Goal: Task Accomplishment & Management: Use online tool/utility

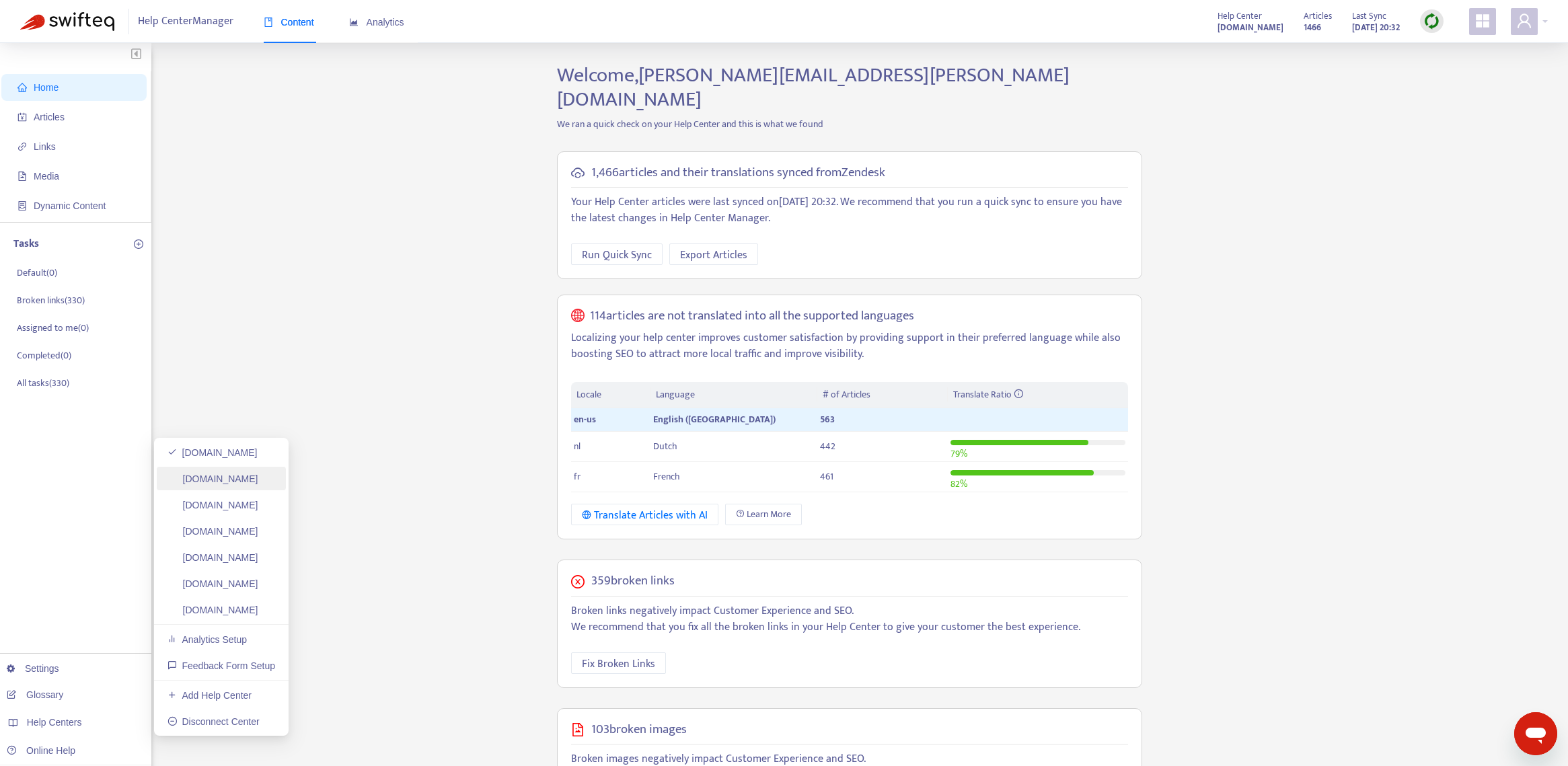
click at [242, 484] on link "[DOMAIN_NAME]" at bounding box center [212, 478] width 91 height 11
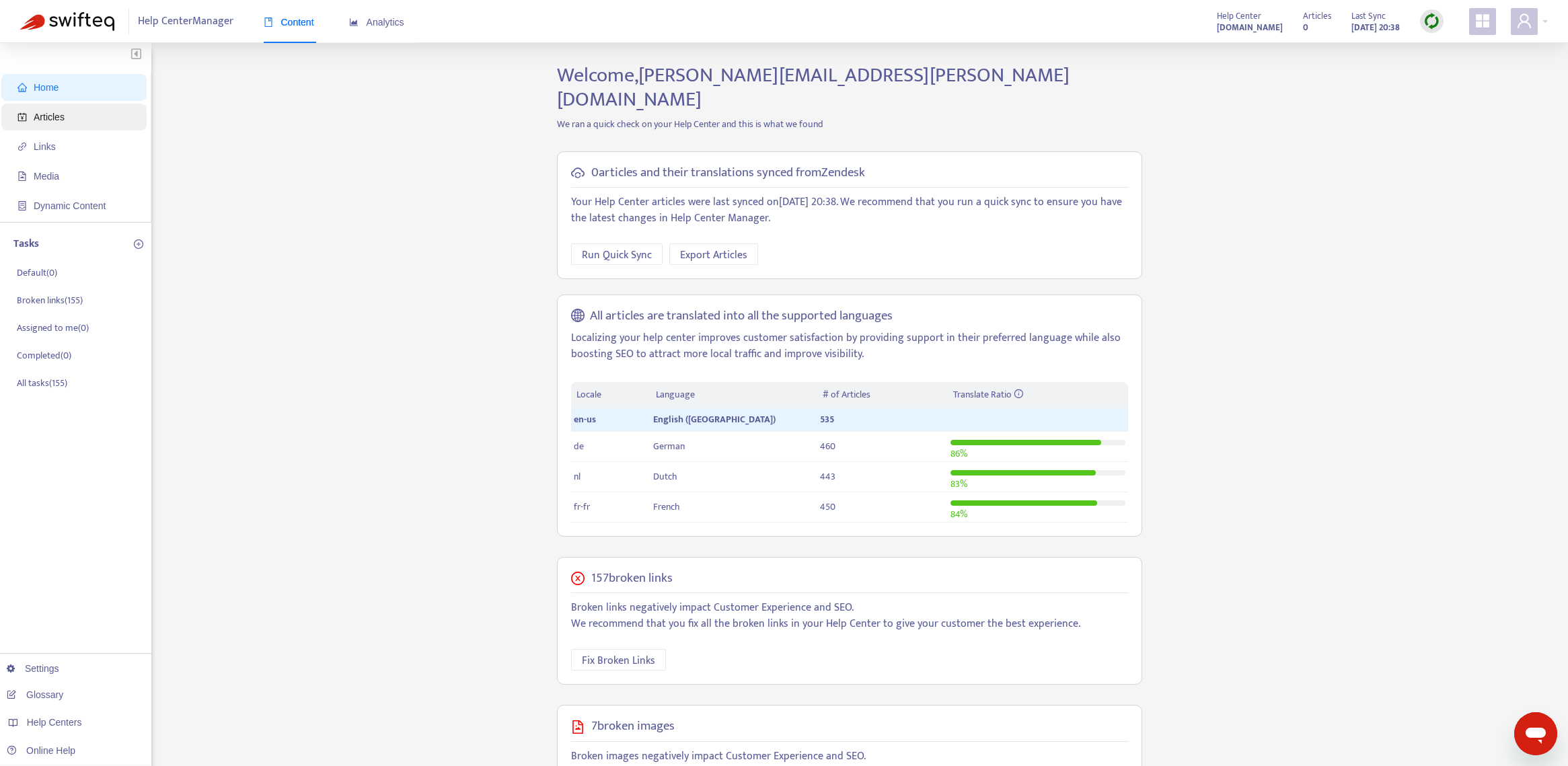
click at [74, 125] on span "Articles" at bounding box center [77, 117] width 118 height 27
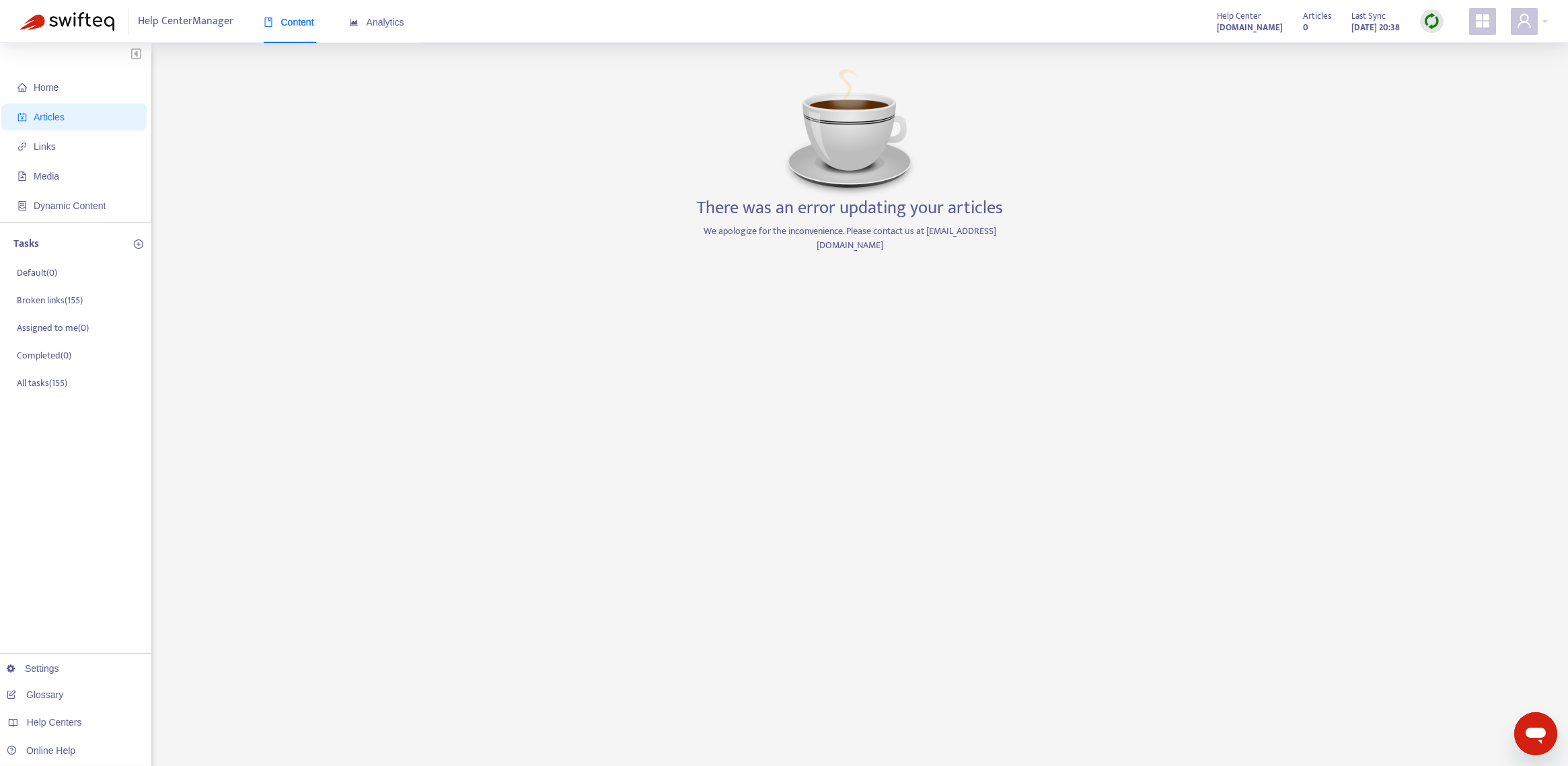
scroll to position [6, 0]
click at [231, 509] on link "[DOMAIN_NAME]" at bounding box center [212, 504] width 91 height 11
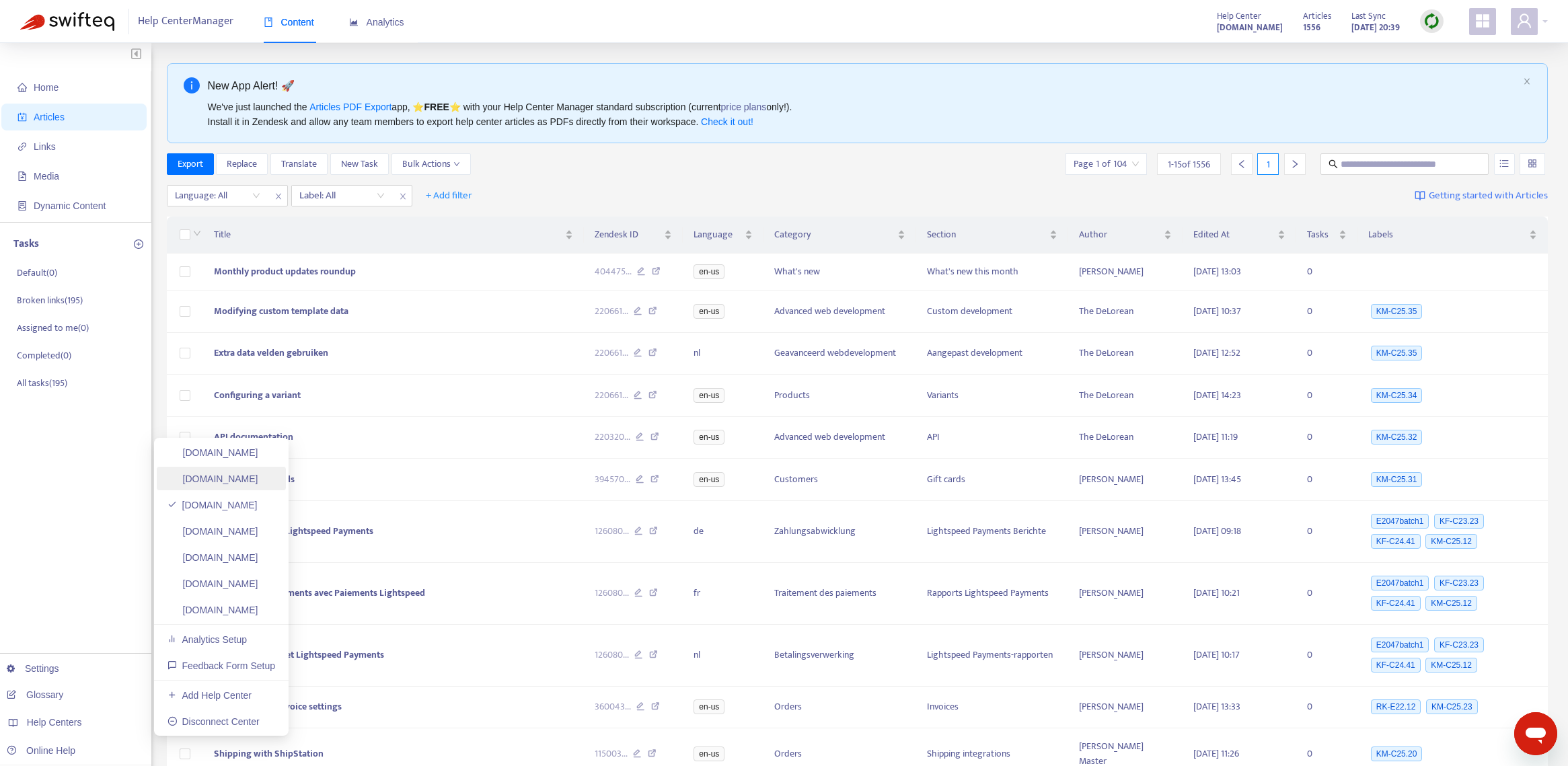
click at [258, 474] on link "k-series-support.lightspeedhq.com" at bounding box center [212, 478] width 91 height 11
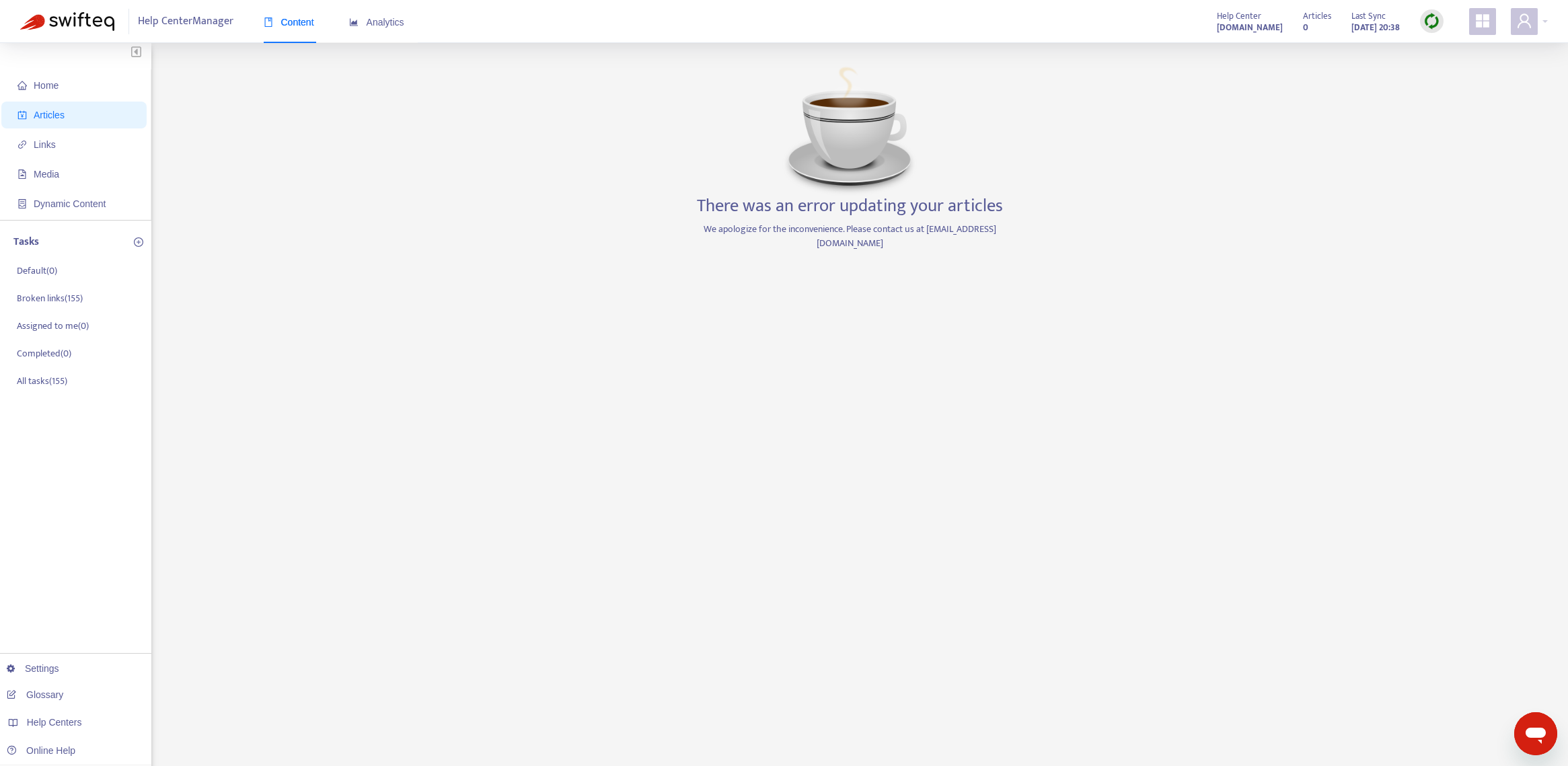
scroll to position [1, 0]
click at [41, 141] on span "Links" at bounding box center [44, 139] width 22 height 11
click at [61, 107] on span "Articles" at bounding box center [49, 109] width 31 height 11
click at [92, 79] on span "Home" at bounding box center [77, 80] width 118 height 27
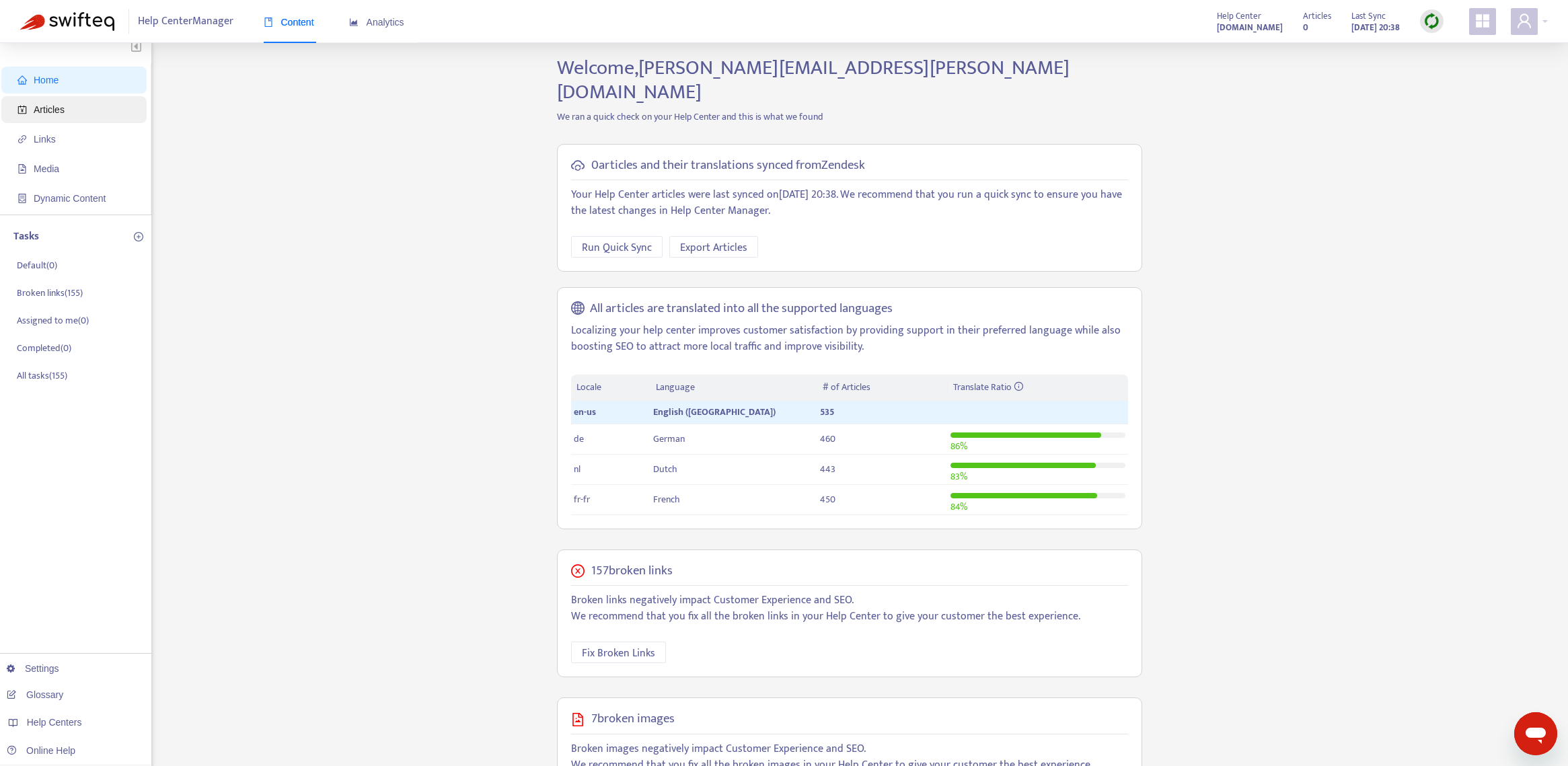
click at [52, 116] on span "Articles" at bounding box center [77, 109] width 118 height 27
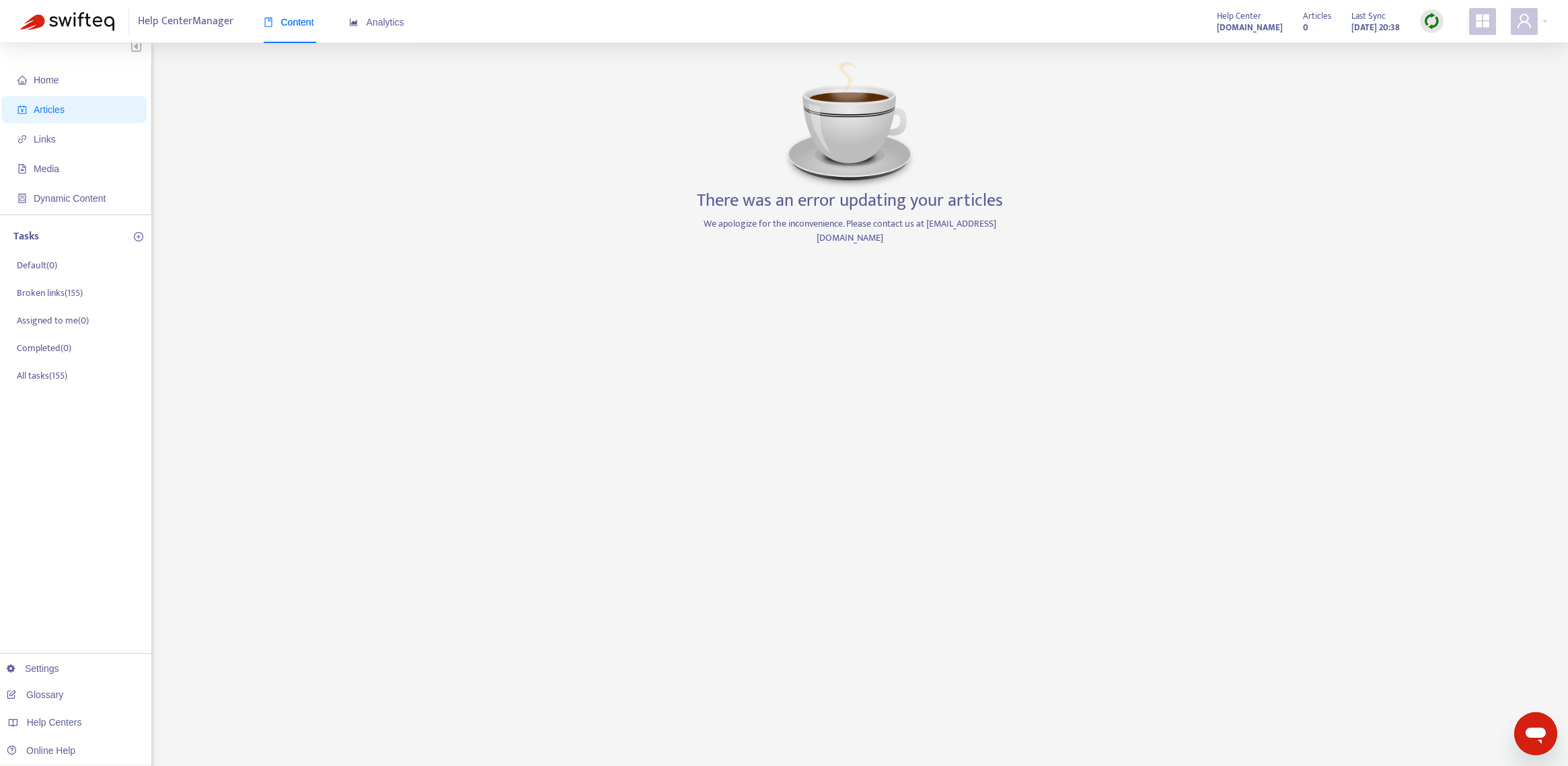
click at [1422, 22] on div at bounding box center [1431, 20] width 23 height 23
click at [1464, 49] on link "Quick Sync" at bounding box center [1459, 49] width 57 height 16
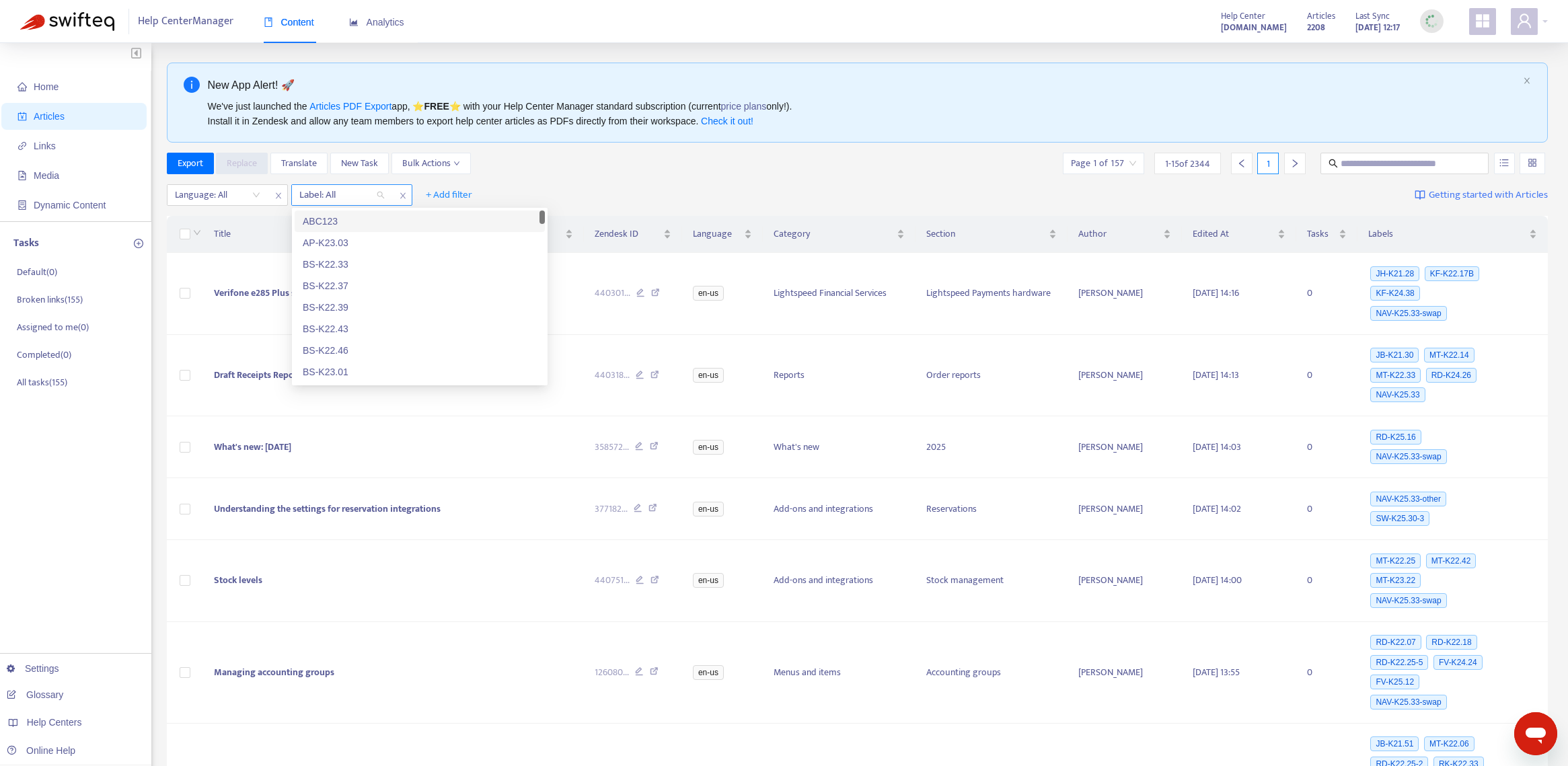
click at [384, 194] on div "Label: All" at bounding box center [342, 195] width 100 height 20
click at [224, 197] on div at bounding box center [210, 195] width 81 height 16
click at [246, 254] on div "fr-fr" at bounding box center [295, 264] width 250 height 22
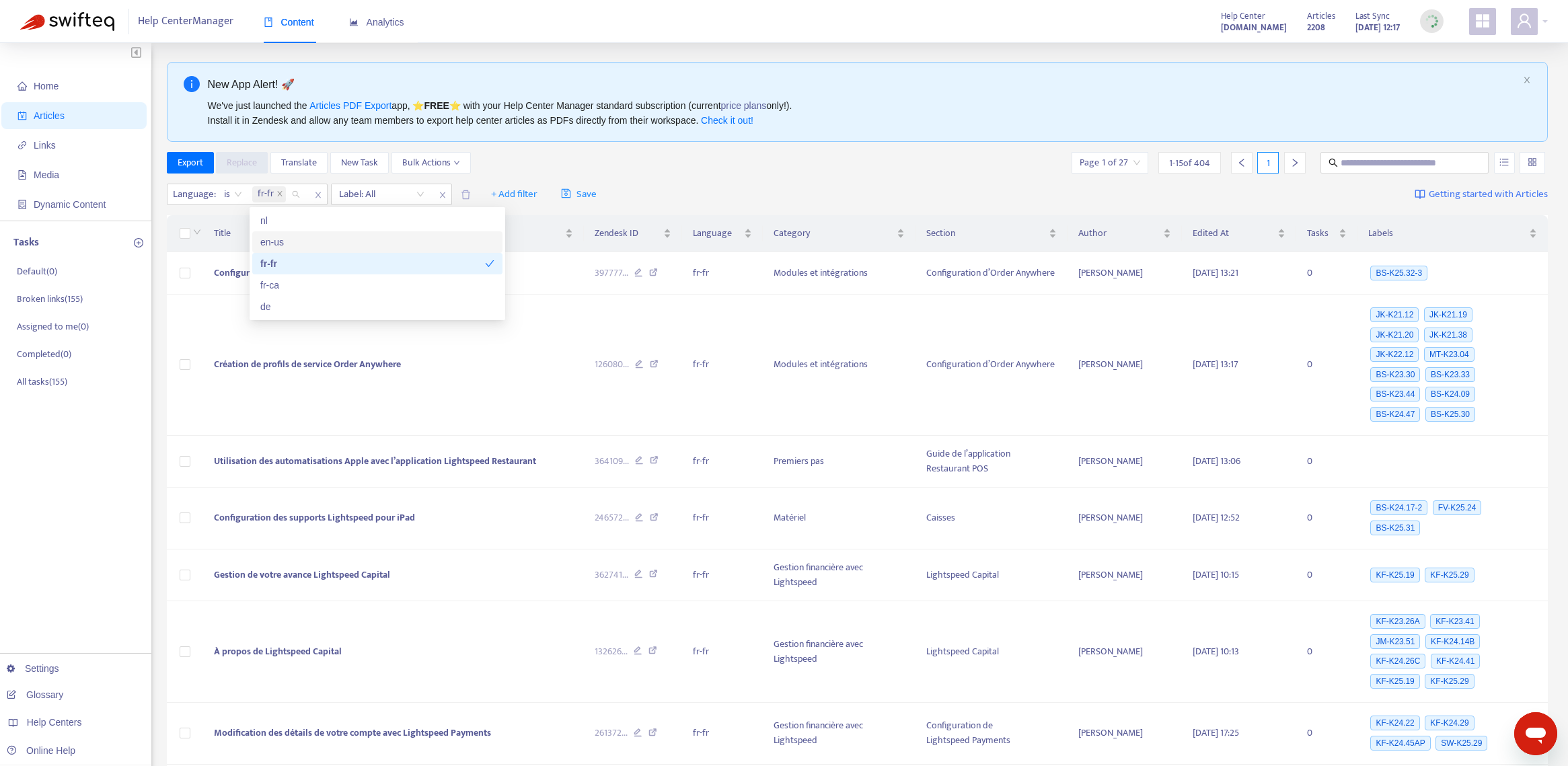
scroll to position [0, 0]
click at [299, 285] on div "fr-ca" at bounding box center [377, 286] width 234 height 15
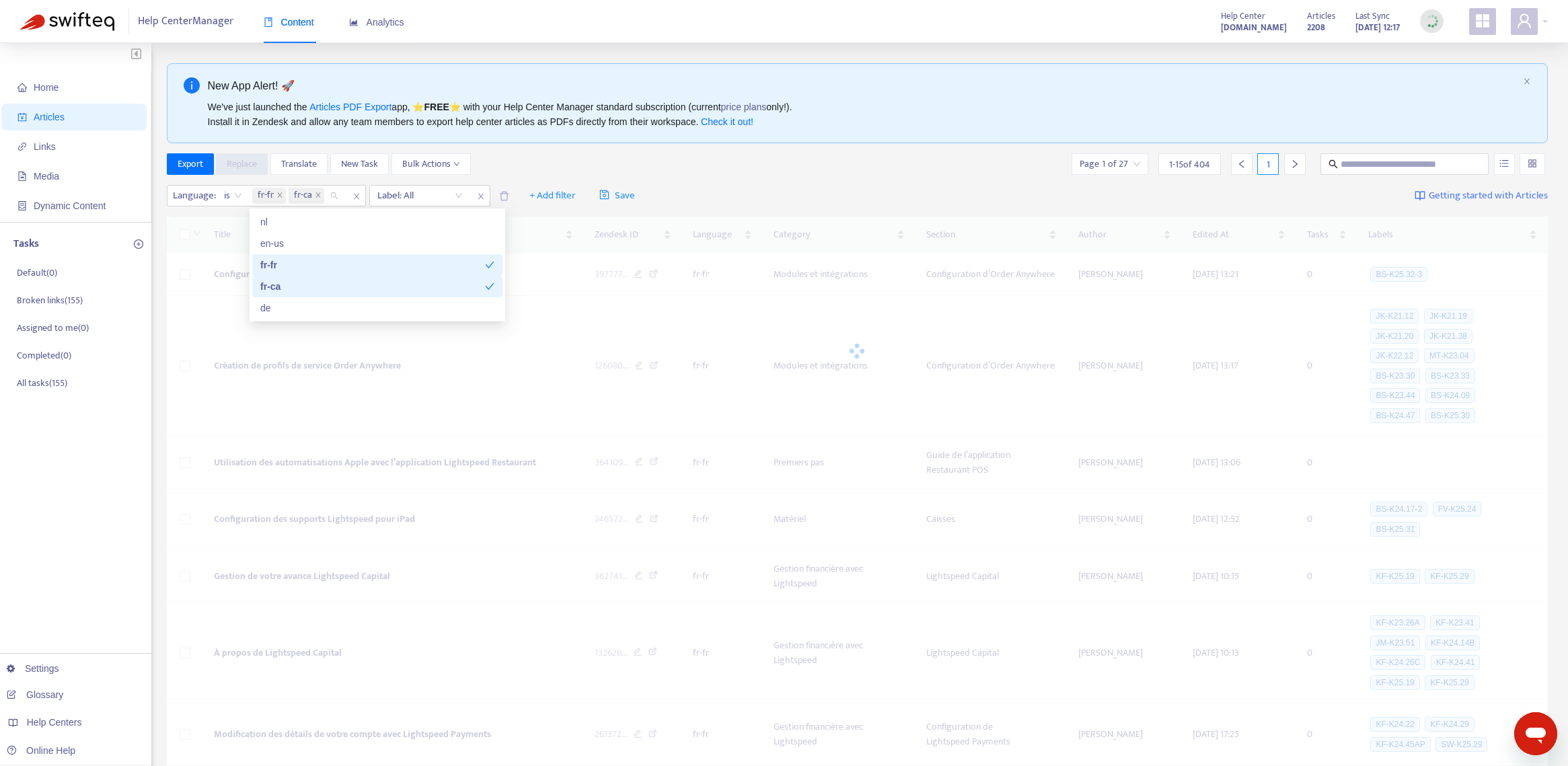
scroll to position [1, 0]
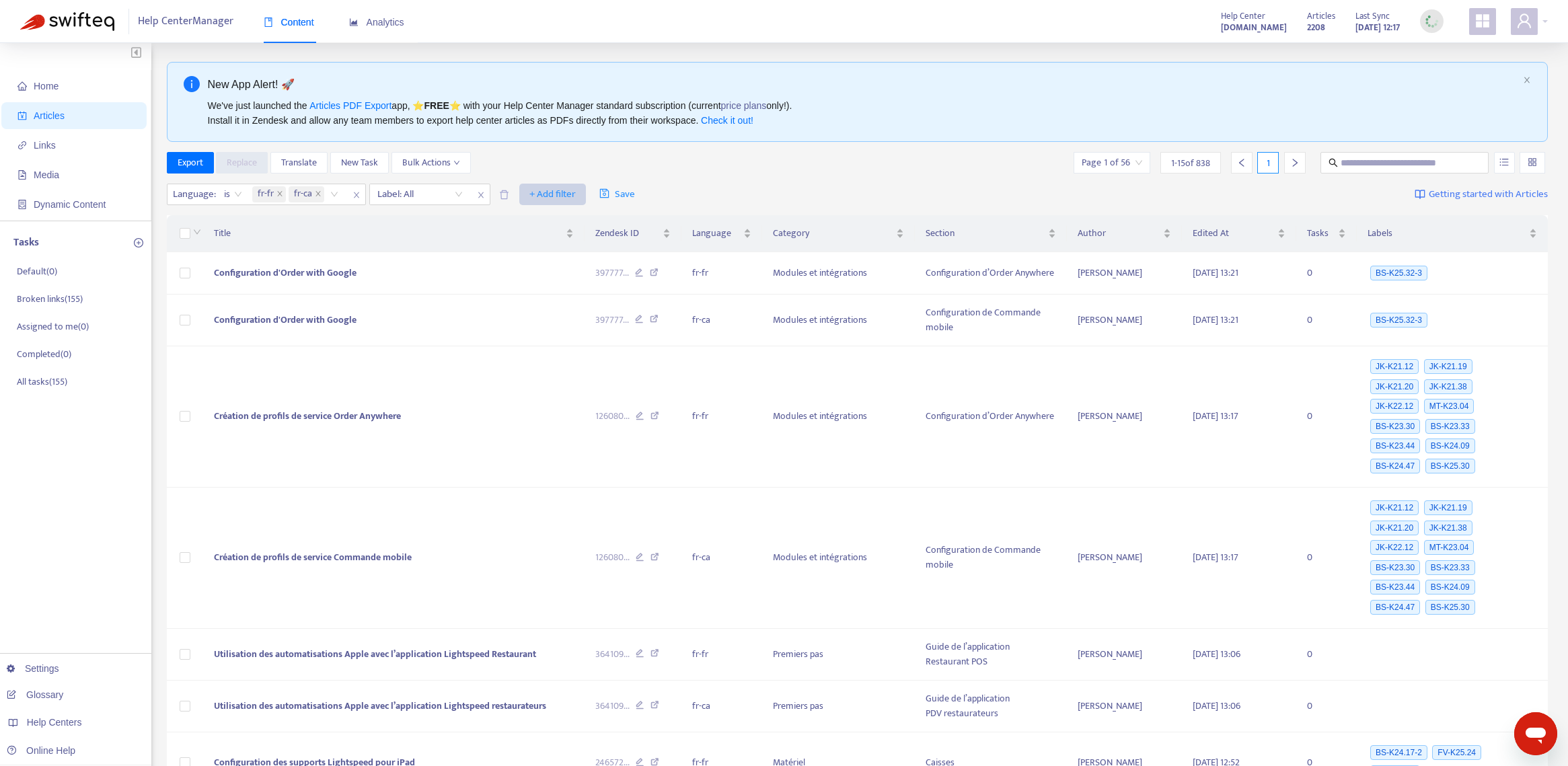
click at [564, 195] on span "+ Add filter" at bounding box center [552, 194] width 47 height 16
click at [577, 308] on span "Private" at bounding box center [571, 306] width 84 height 15
click at [586, 195] on div "Private: All" at bounding box center [545, 195] width 100 height 20
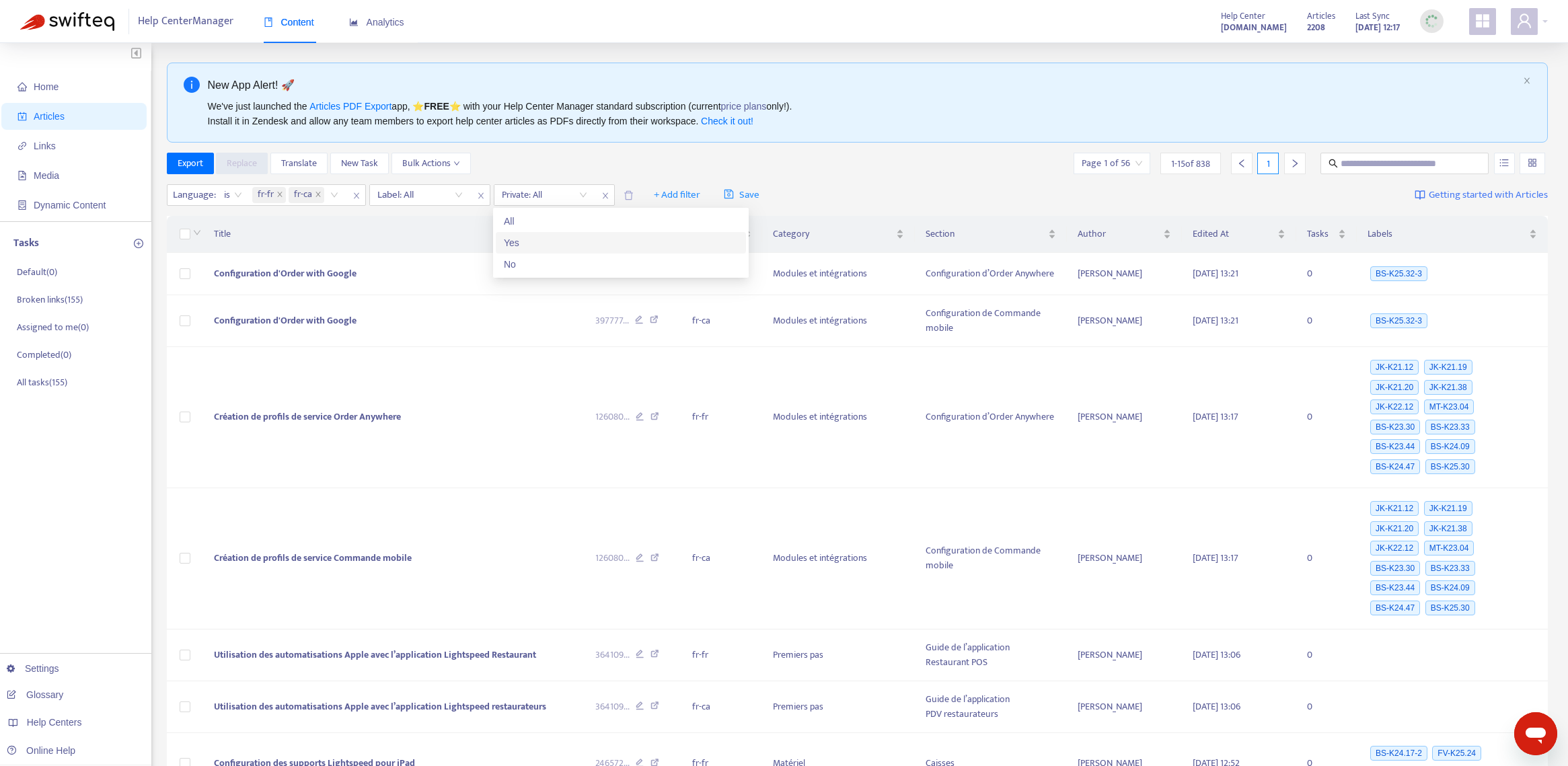
click at [550, 240] on div "Yes" at bounding box center [621, 243] width 234 height 15
